Goal: Task Accomplishment & Management: Complete application form

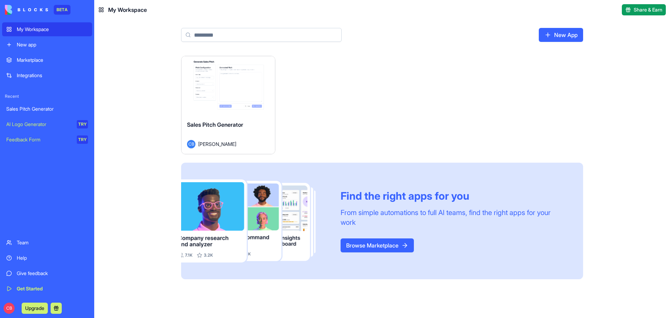
click at [39, 57] on div "Marketplace" at bounding box center [52, 60] width 71 height 7
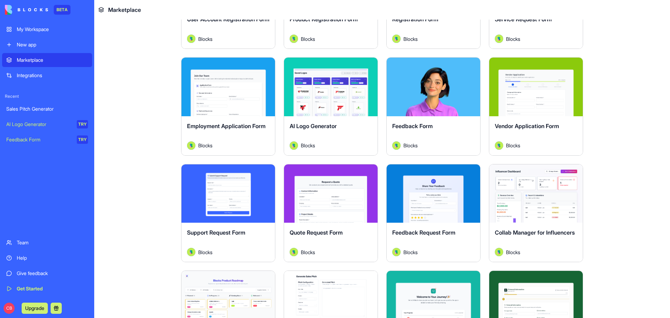
scroll to position [419, 0]
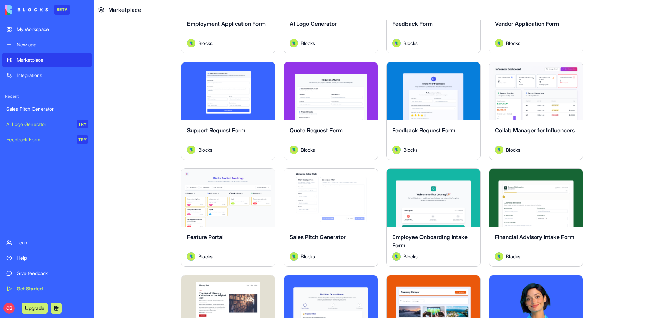
click at [441, 95] on button "Explore" at bounding box center [433, 91] width 52 height 14
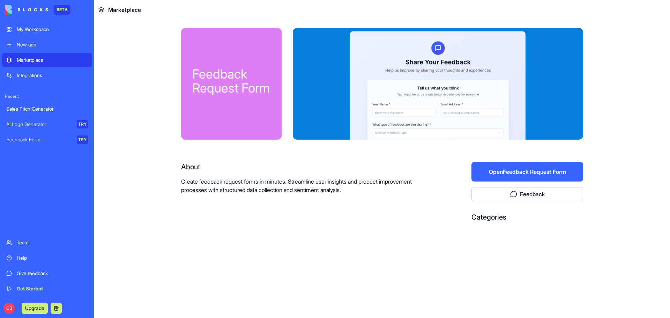
click at [400, 93] on div at bounding box center [438, 84] width 290 height 112
click at [48, 62] on div "Marketplace" at bounding box center [52, 60] width 71 height 7
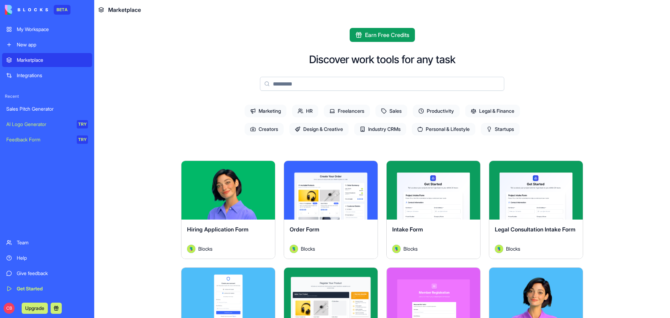
click at [346, 203] on div "Explore" at bounding box center [331, 190] width 94 height 59
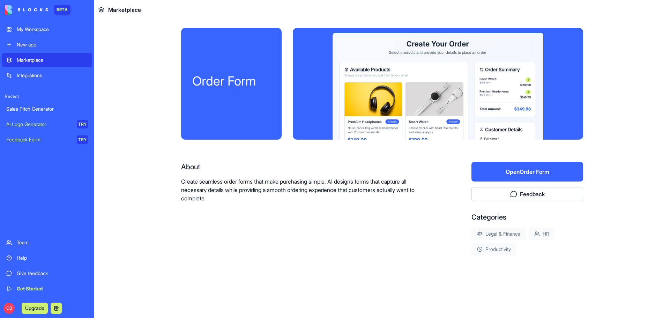
click at [511, 172] on button "Open Order Form" at bounding box center [528, 172] width 112 height 20
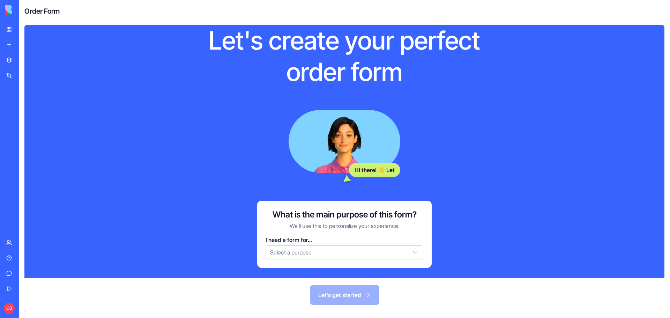
scroll to position [35, 0]
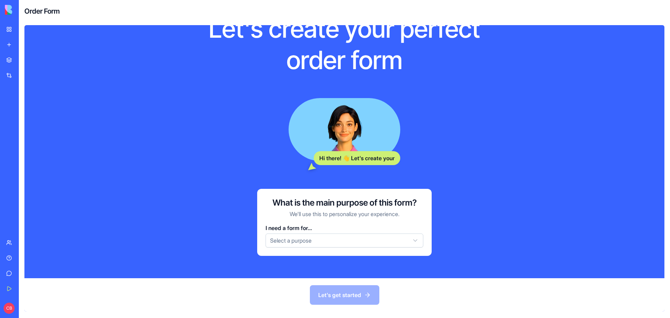
click at [322, 239] on html "BETA My Workspace New app Marketplace Integrations Recent Sales Pitch Generator…" at bounding box center [335, 159] width 670 height 318
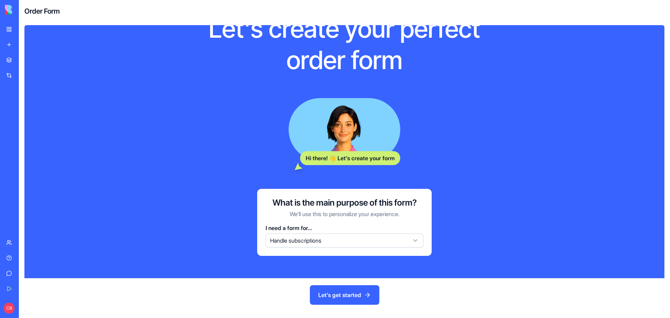
click at [347, 298] on button "Let's get started" at bounding box center [344, 295] width 69 height 20
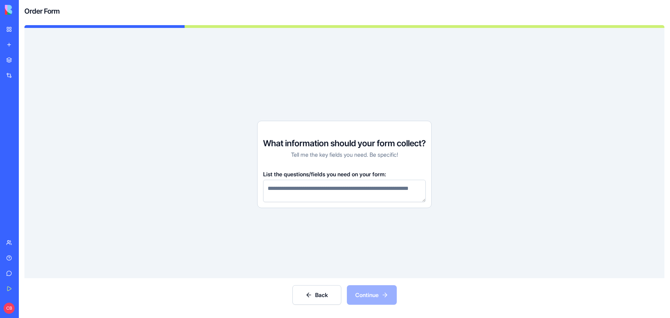
click at [330, 197] on textarea at bounding box center [344, 191] width 163 height 22
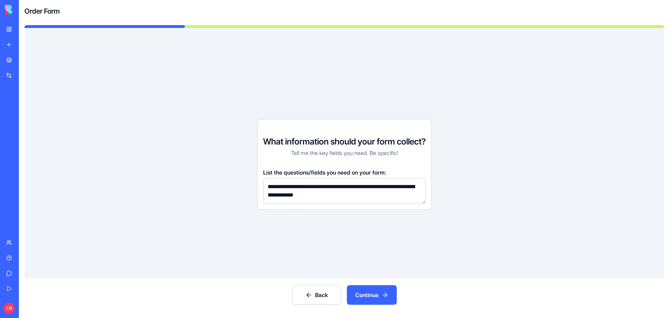
type textarea "**********"
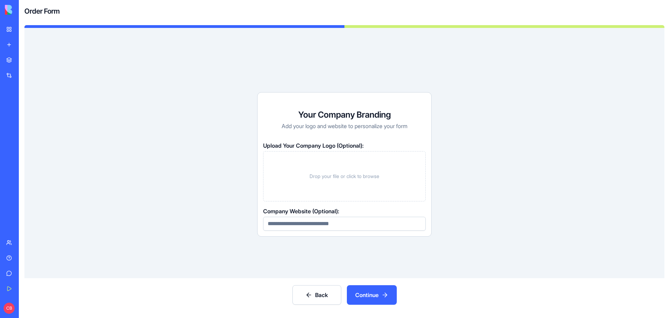
click at [336, 224] on input at bounding box center [344, 224] width 163 height 14
click at [379, 302] on button "Continue" at bounding box center [372, 295] width 50 height 20
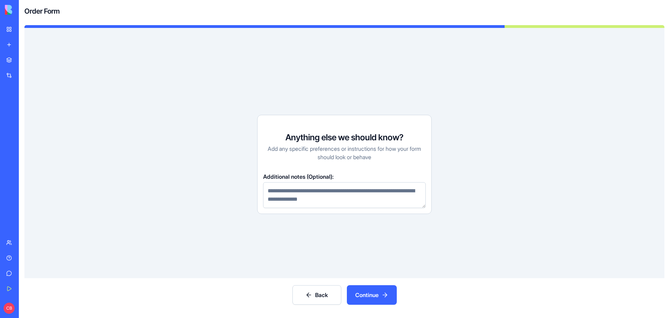
click at [377, 296] on button "Continue" at bounding box center [372, 295] width 50 height 20
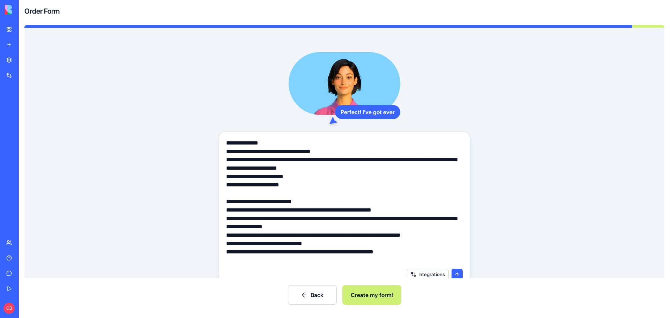
scroll to position [52, 0]
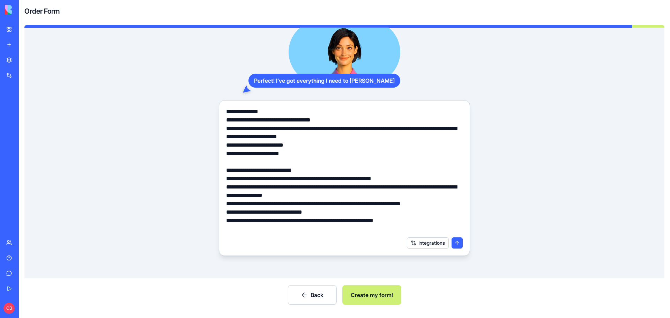
click at [383, 296] on button "Create my form!" at bounding box center [371, 295] width 59 height 20
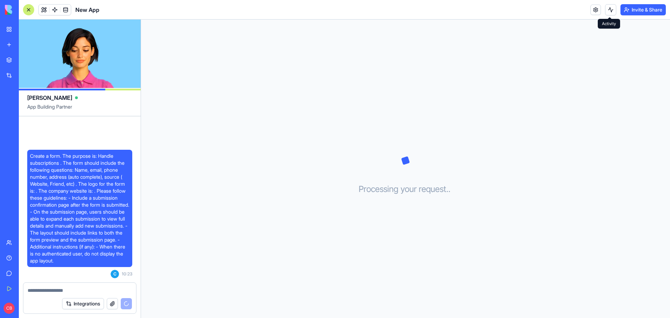
click at [609, 8] on button at bounding box center [610, 9] width 11 height 11
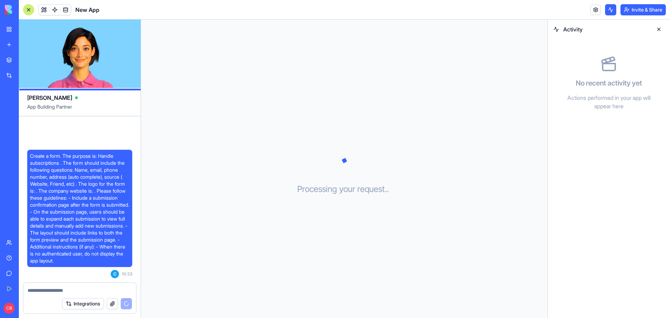
click at [659, 27] on button at bounding box center [658, 29] width 11 height 11
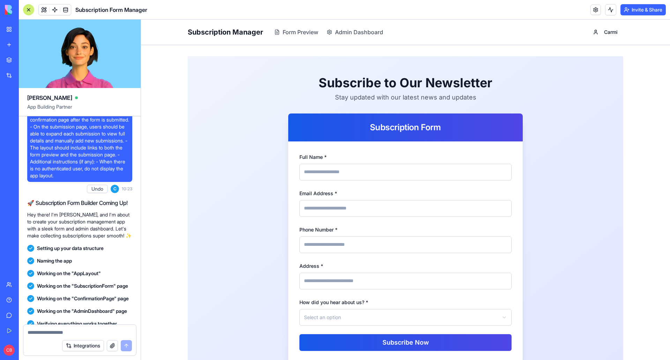
scroll to position [49, 0]
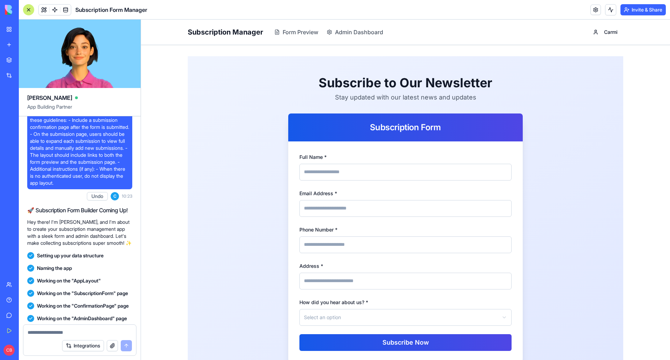
click at [26, 29] on div "My Workspace" at bounding box center [21, 29] width 9 height 7
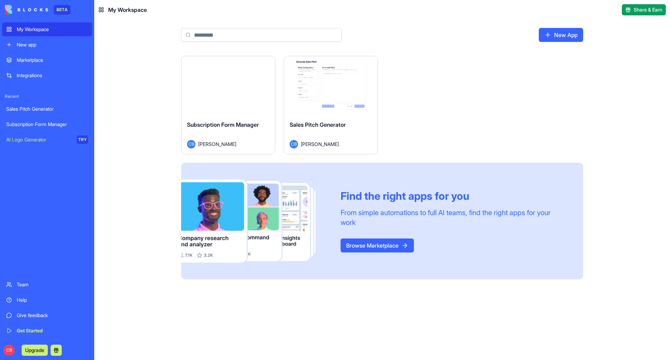
click at [131, 10] on span "My Workspace" at bounding box center [127, 10] width 39 height 8
click at [98, 9] on icon at bounding box center [101, 10] width 6 height 6
click at [28, 287] on div "Team" at bounding box center [52, 284] width 71 height 7
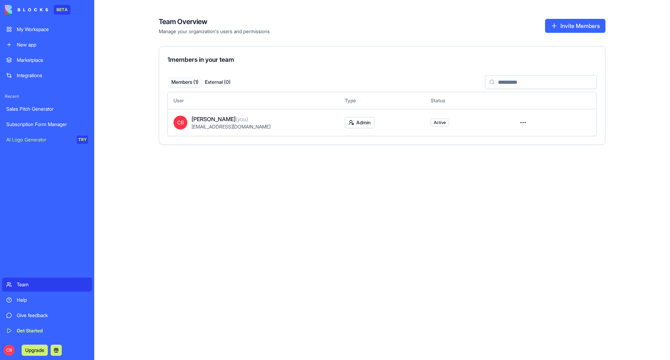
click at [27, 299] on div "Help" at bounding box center [52, 299] width 71 height 7
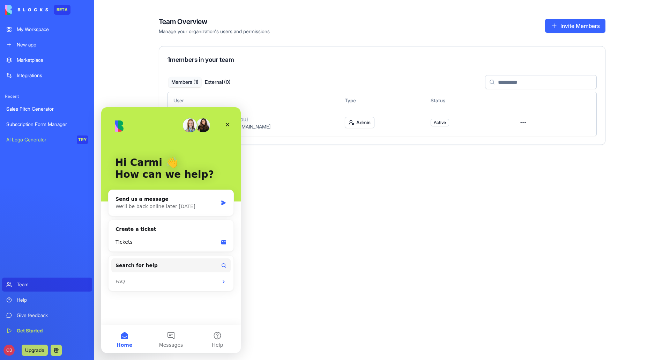
click at [480, 202] on div "Team Overview Manage your organization's users and permissions Invite Members 1…" at bounding box center [382, 180] width 576 height 360
